Goal: Transaction & Acquisition: Download file/media

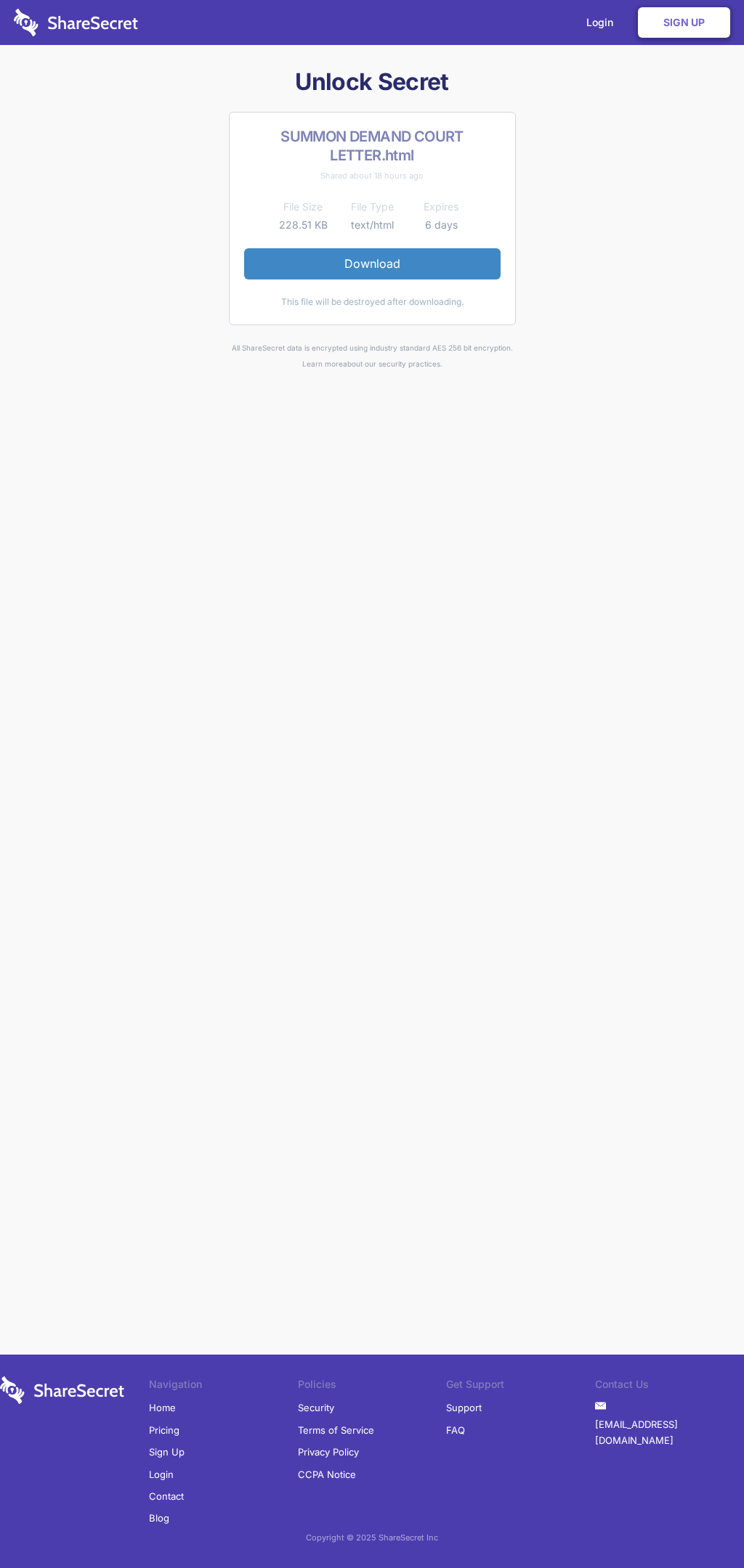
click at [372, 264] on link "Download" at bounding box center [372, 263] width 257 height 31
